Goal: Register for event/course

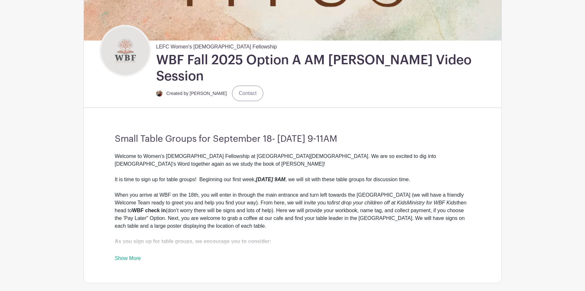
scroll to position [129, 0]
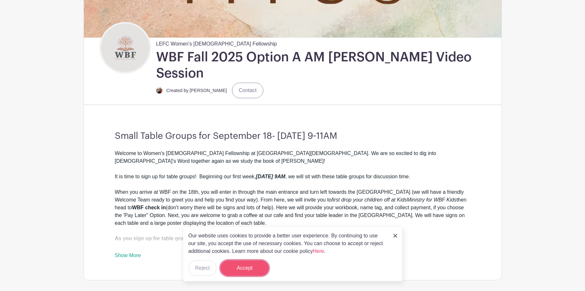
click at [237, 267] on button "Accept" at bounding box center [244, 267] width 48 height 15
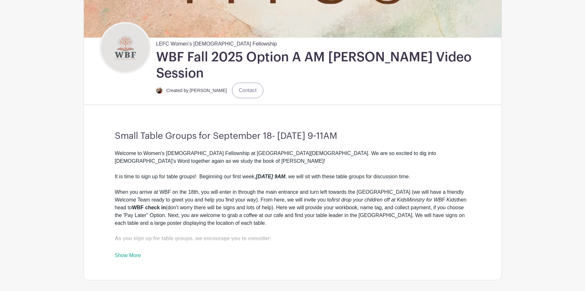
click at [129, 252] on link "Show More" at bounding box center [128, 256] width 26 height 8
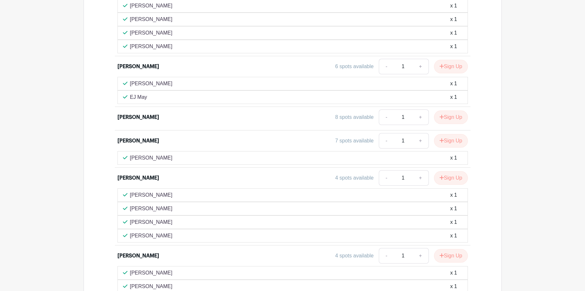
scroll to position [1372, 0]
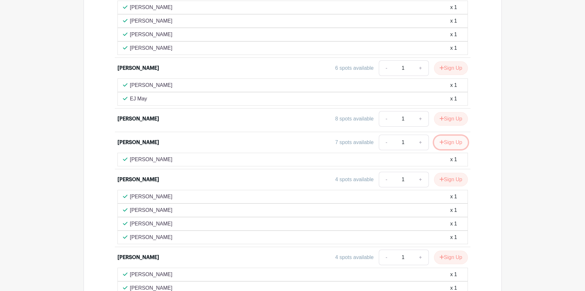
click at [444, 136] on button "Sign Up" at bounding box center [451, 143] width 34 height 14
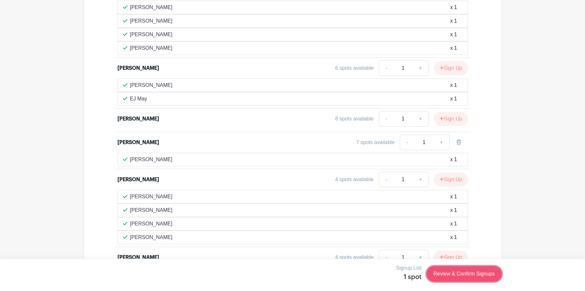
click at [455, 271] on link "Review & Confirm Signups" at bounding box center [464, 273] width 75 height 15
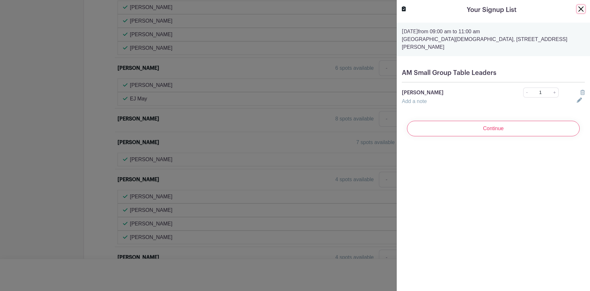
click at [577, 8] on button "Close" at bounding box center [581, 9] width 8 height 8
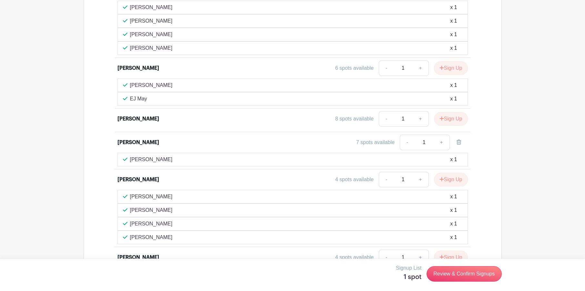
scroll to position [1340, 0]
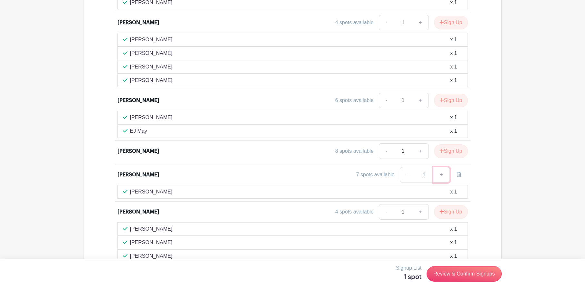
click at [442, 167] on link "+" at bounding box center [441, 174] width 16 height 15
type input "2"
click at [406, 167] on link "-" at bounding box center [407, 174] width 15 height 15
type input "1"
click at [464, 272] on link "Review & Confirm Signups" at bounding box center [464, 273] width 75 height 15
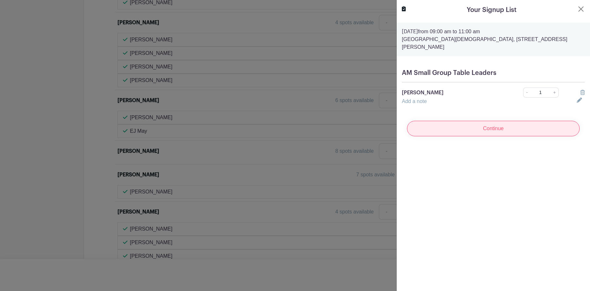
click at [472, 121] on input "Continue" at bounding box center [493, 128] width 173 height 15
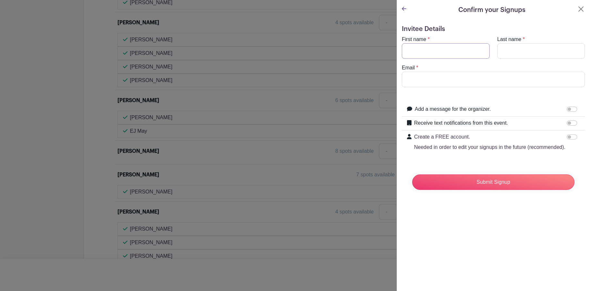
click at [417, 52] on input "First name" at bounding box center [446, 50] width 88 height 15
type input "[PERSON_NAME]"
type input "[EMAIL_ADDRESS][DOMAIN_NAME]"
click at [567, 137] on input "Create a FREE account. Needed in order to edit your signups in the future (reco…" at bounding box center [572, 136] width 10 height 5
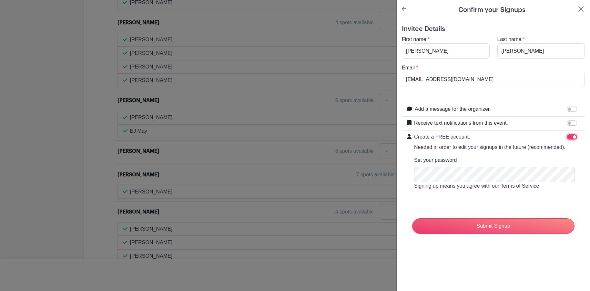
click at [567, 136] on input "Create a FREE account. Needed in order to edit your signups in the future (reco…" at bounding box center [572, 136] width 10 height 5
checkbox input "false"
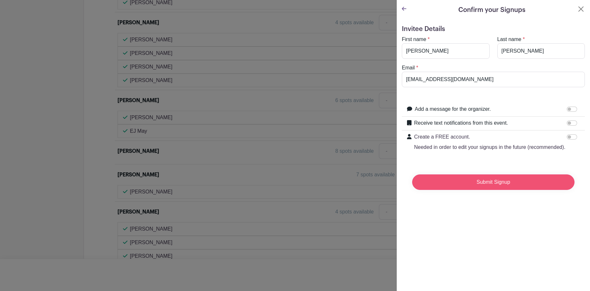
click at [485, 188] on input "Submit Signup" at bounding box center [493, 181] width 162 height 15
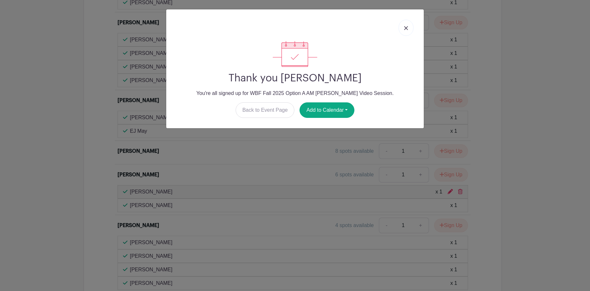
click at [406, 28] on img at bounding box center [406, 28] width 4 height 4
